Goal: Information Seeking & Learning: Learn about a topic

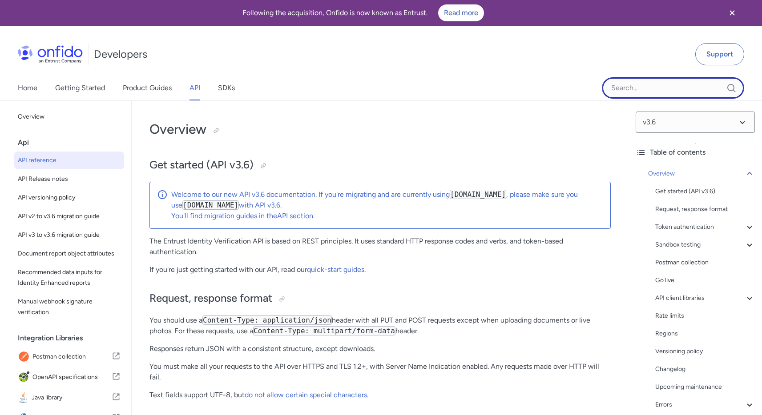
click at [658, 93] on input "Onfido search input field" at bounding box center [673, 87] width 142 height 21
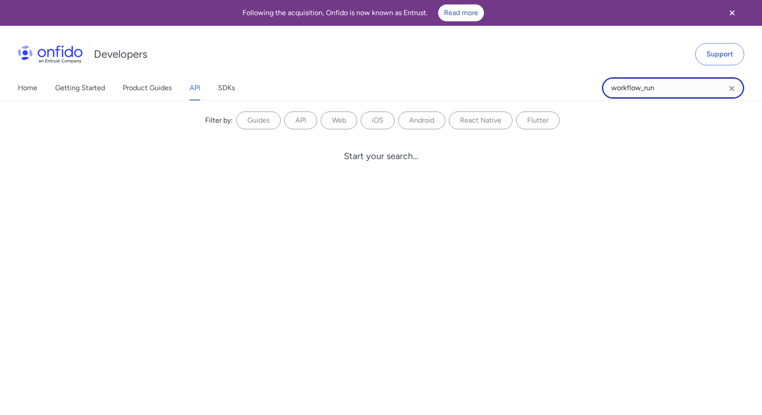
type input "workflow_run"
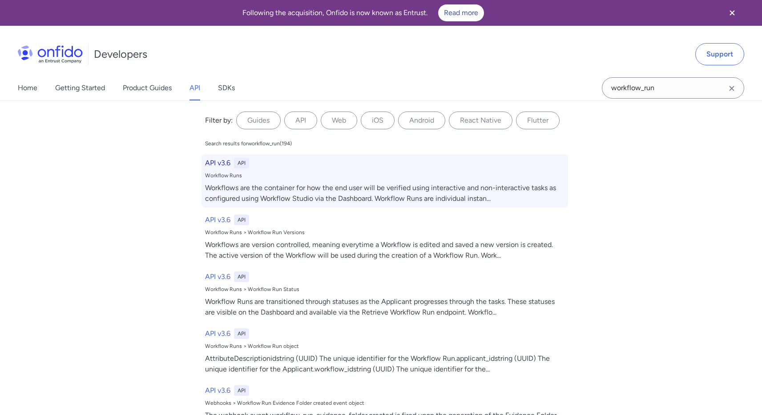
click at [205, 162] on h6 "API v3.6" at bounding box center [217, 163] width 25 height 11
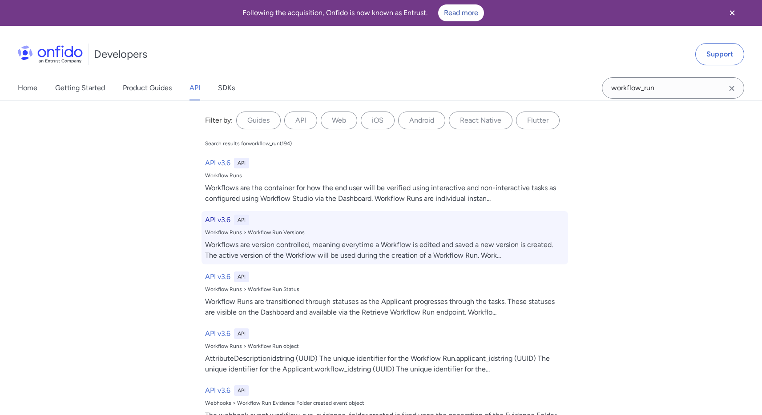
scroll to position [20388, 0]
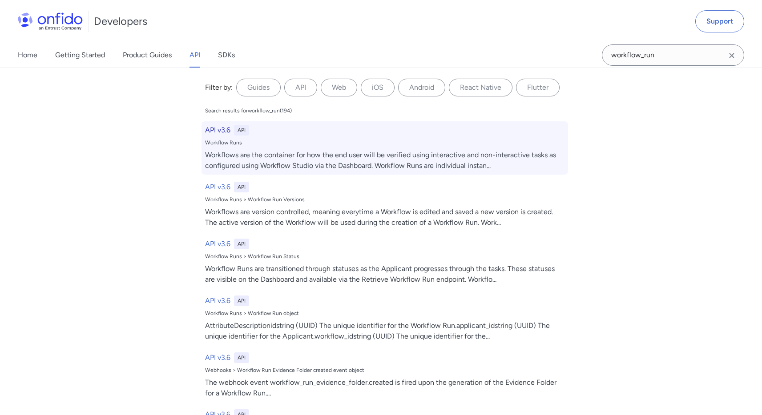
click at [210, 129] on h6 "API v3.6" at bounding box center [217, 130] width 25 height 11
click at [233, 146] on div "API v3.6 API Workflow Runs Workflows are the container for how the end user wil…" at bounding box center [385, 147] width 367 height 53
click at [318, 158] on div "Workflows are the container for how the end user will be verified using interac…" at bounding box center [384, 160] width 359 height 21
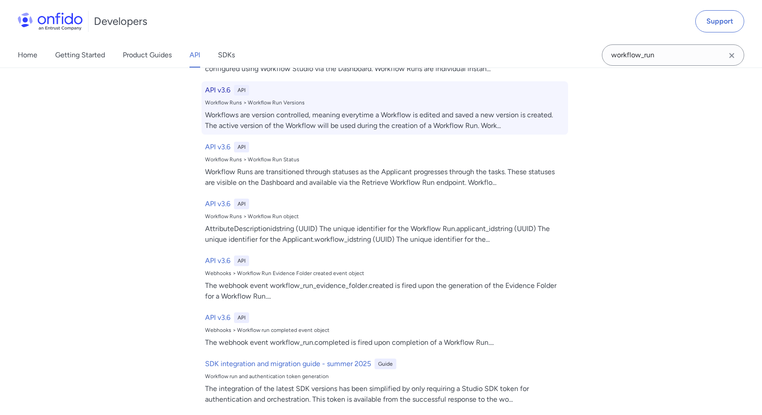
scroll to position [0, 0]
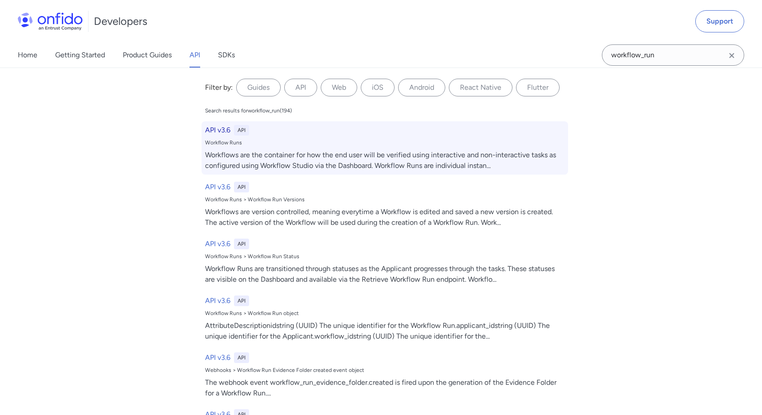
click at [293, 130] on div "API v3.6 API" at bounding box center [384, 130] width 359 height 11
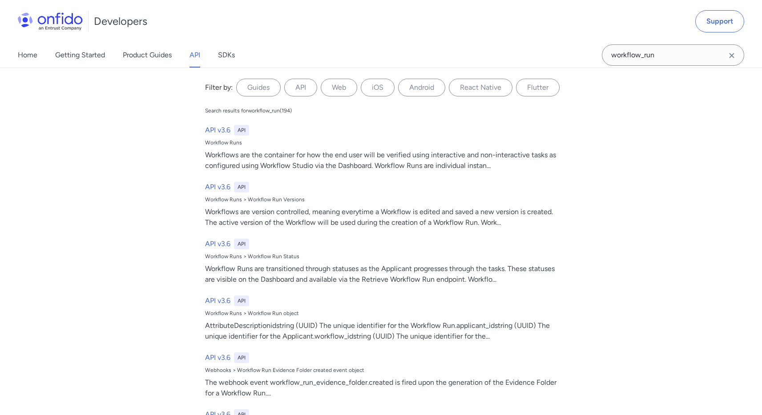
click at [234, 131] on div "API" at bounding box center [241, 130] width 15 height 11
click at [726, 53] on icon "Clear search field button" at bounding box center [731, 55] width 11 height 11
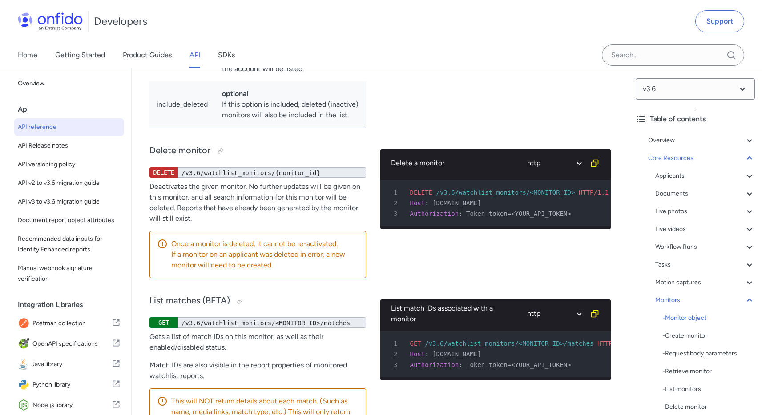
scroll to position [28611, 0]
